Goal: Task Accomplishment & Management: Manage account settings

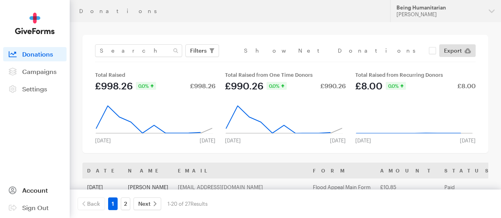
click at [34, 192] on span "Account" at bounding box center [35, 191] width 26 height 8
click at [490, 15] on button "Being Humanitarian zulfiqar ahmad" at bounding box center [445, 11] width 111 height 22
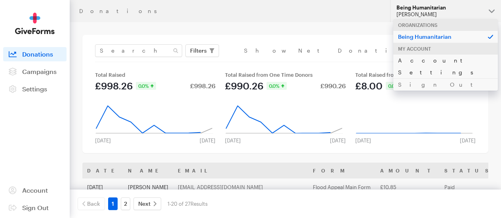
click at [422, 63] on link "Account Settings" at bounding box center [445, 66] width 105 height 24
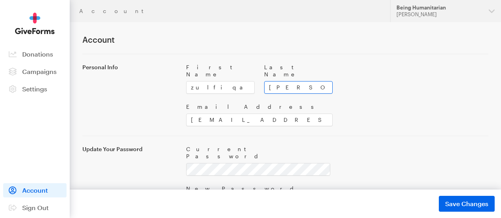
scroll to position [24, 0]
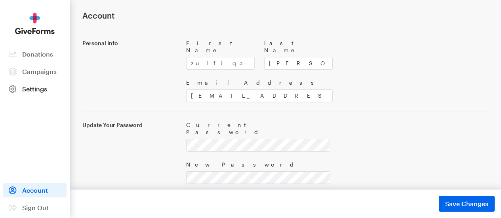
click at [48, 96] on link "Settings" at bounding box center [34, 89] width 63 height 14
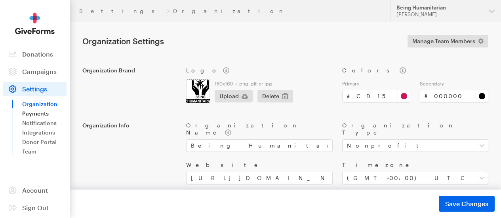
click at [29, 118] on link "Payments" at bounding box center [44, 114] width 44 height 10
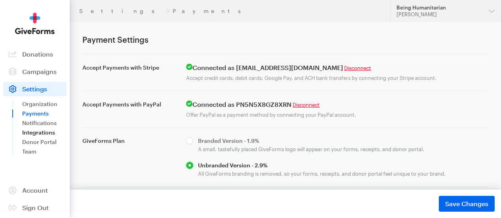
click at [51, 135] on link "Integrations" at bounding box center [44, 133] width 44 height 10
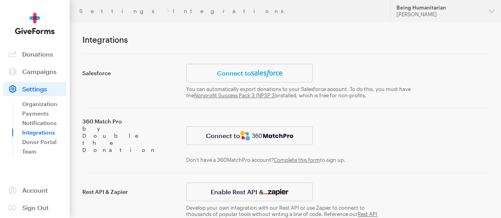
scroll to position [37, 0]
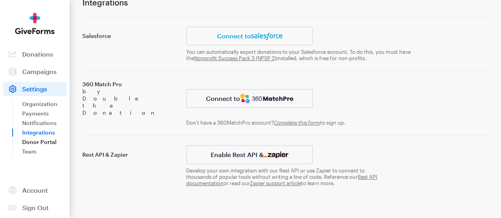
click at [51, 147] on link "Donor Portal" at bounding box center [44, 142] width 44 height 10
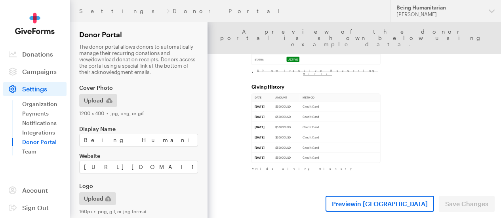
scroll to position [239, 0]
select select "gbp"
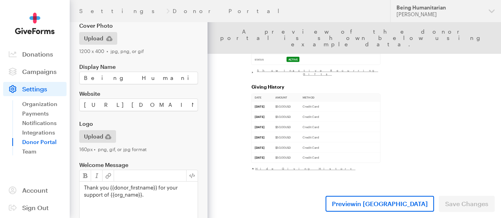
scroll to position [63, 0]
click at [33, 25] on img at bounding box center [35, 24] width 40 height 22
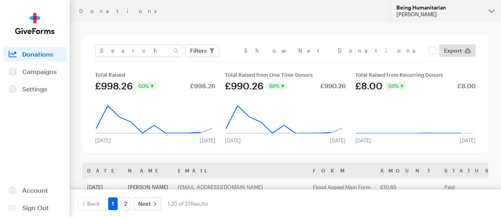
click at [421, 10] on div "Being Humanitarian" at bounding box center [439, 7] width 86 height 7
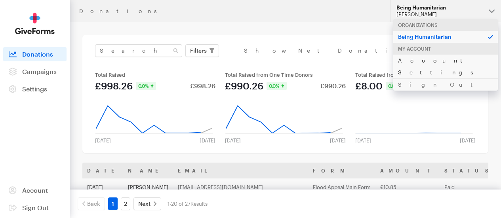
click at [426, 60] on link "Account Settings" at bounding box center [445, 66] width 105 height 24
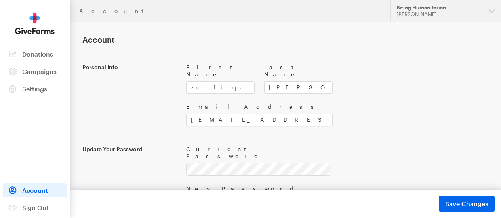
scroll to position [24, 0]
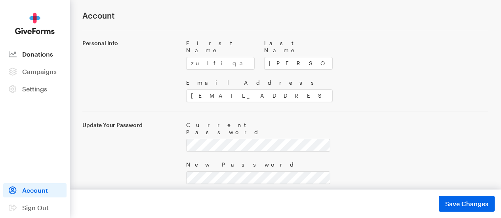
click at [32, 57] on span "Donations" at bounding box center [37, 54] width 31 height 8
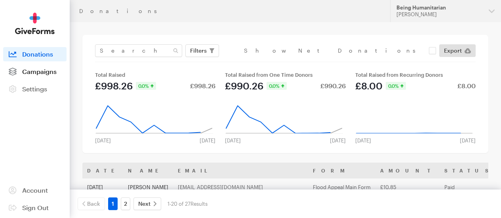
click at [48, 75] on span "Campaigns" at bounding box center [39, 72] width 34 height 8
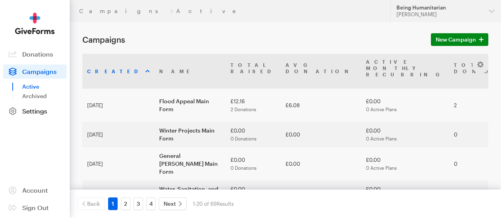
click at [39, 115] on span "Settings" at bounding box center [34, 111] width 25 height 8
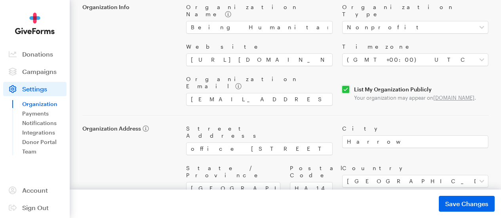
scroll to position [127, 0]
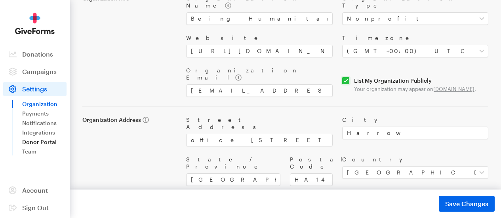
click at [50, 146] on link "Donor Portal" at bounding box center [44, 142] width 44 height 10
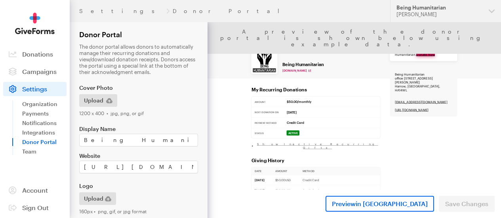
scroll to position [0, 11]
select select "gbp"
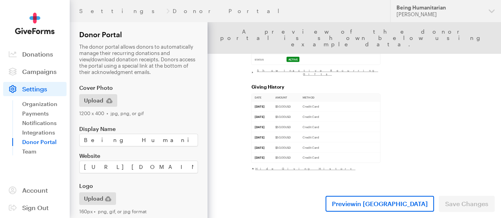
scroll to position [0, 0]
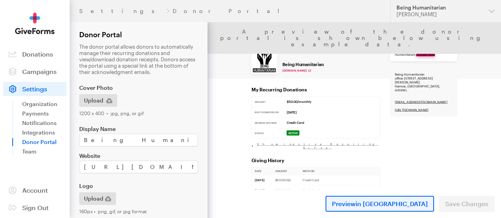
click at [413, 204] on span "in New Tab" at bounding box center [392, 204] width 72 height 8
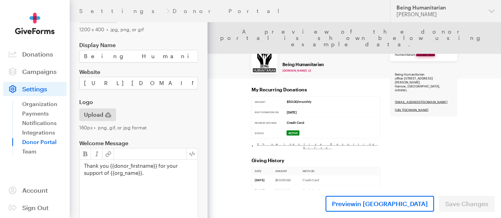
scroll to position [84, 0]
click at [186, 152] on div at bounding box center [139, 153] width 118 height 11
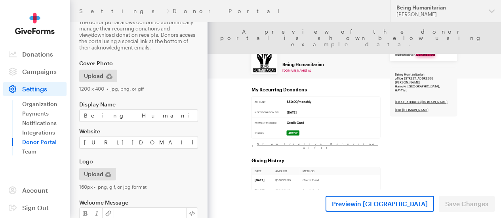
scroll to position [0, 0]
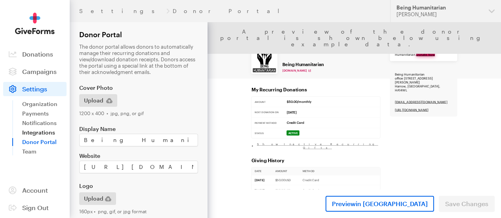
click at [48, 137] on link "Integrations" at bounding box center [44, 133] width 44 height 10
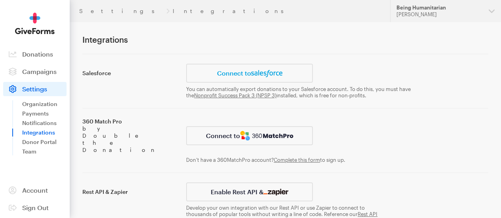
scroll to position [37, 0]
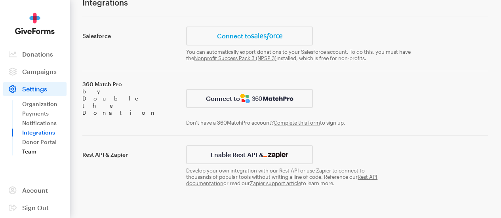
click at [38, 156] on link "Team" at bounding box center [44, 152] width 44 height 10
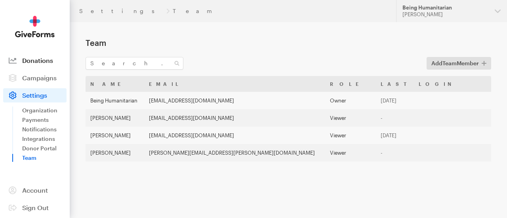
click at [44, 55] on link "Donations" at bounding box center [34, 60] width 63 height 14
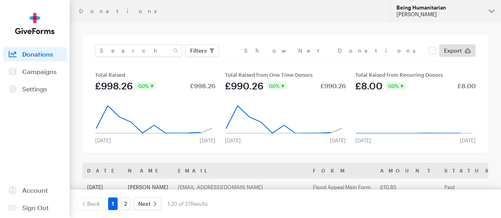
click at [414, 11] on div "Being Humanitarian" at bounding box center [439, 7] width 86 height 7
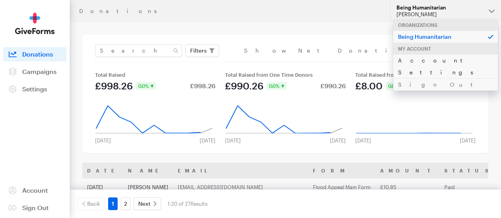
click at [423, 61] on link "Account Settings" at bounding box center [445, 66] width 105 height 24
